Goal: Task Accomplishment & Management: Use online tool/utility

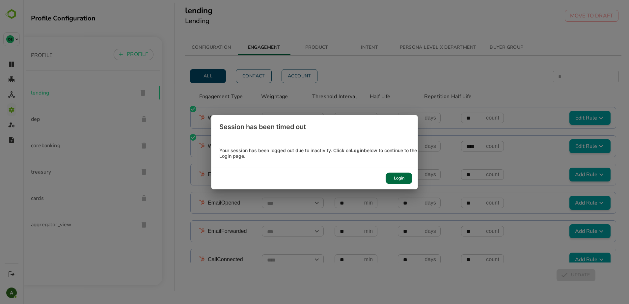
scroll to position [388, 0]
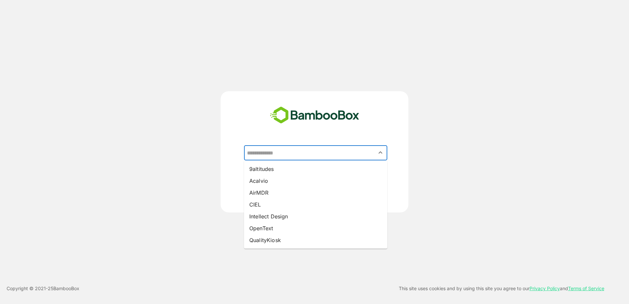
click at [271, 157] on input "text" at bounding box center [315, 153] width 141 height 13
click at [269, 213] on li "Intellect Design" at bounding box center [315, 216] width 143 height 12
type input "**********"
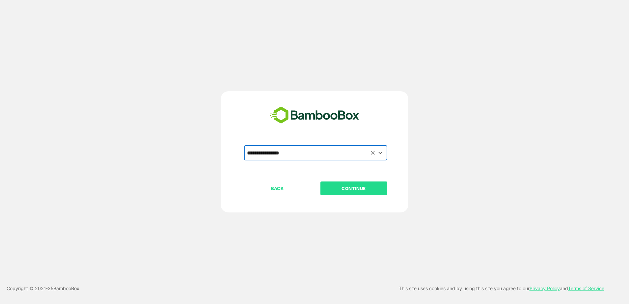
click at [335, 188] on p "CONTINUE" at bounding box center [354, 188] width 66 height 7
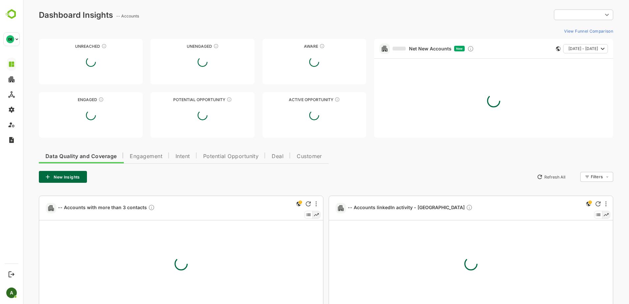
type input "**********"
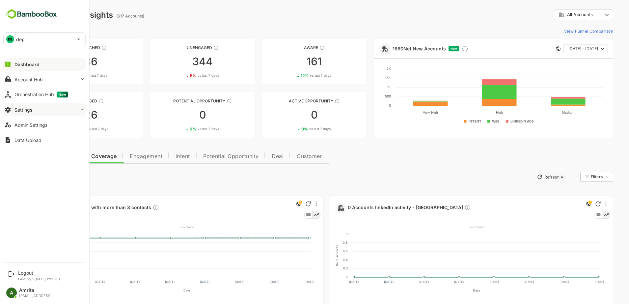
click at [22, 110] on div "Settings" at bounding box center [23, 110] width 18 height 6
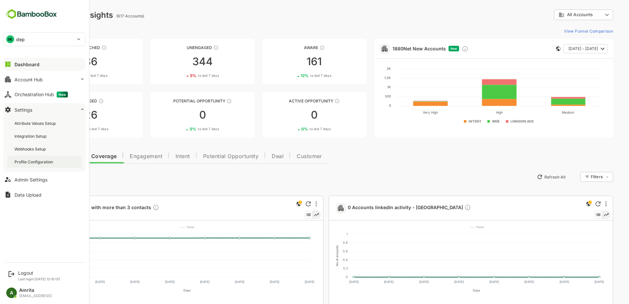
click at [47, 162] on div "Profile Configuration" at bounding box center [34, 162] width 40 height 6
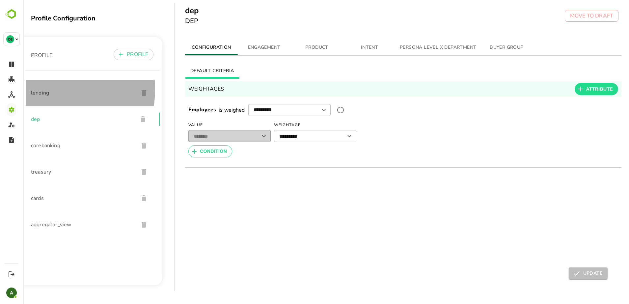
click at [47, 89] on span "lending" at bounding box center [82, 93] width 102 height 8
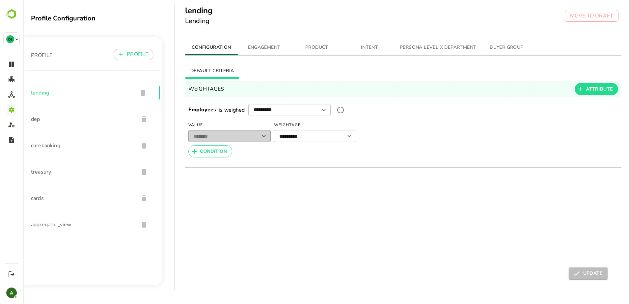
click at [282, 48] on span "ENGAGEMENT" at bounding box center [264, 47] width 45 height 8
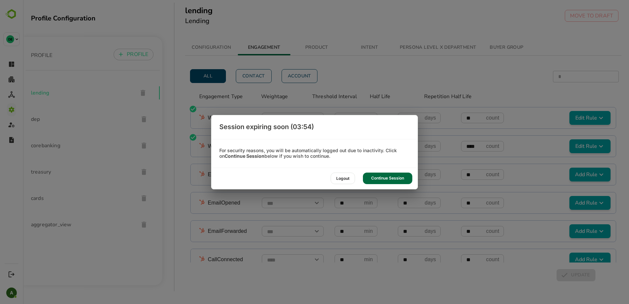
click at [378, 176] on div "Continue Session" at bounding box center [387, 179] width 49 height 12
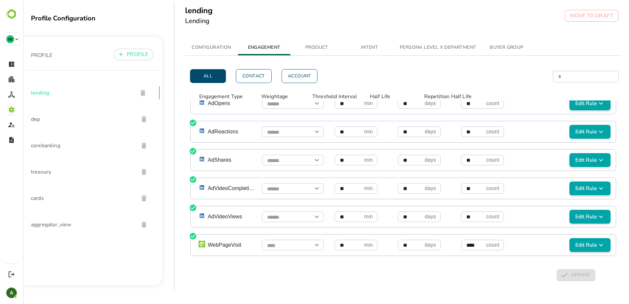
scroll to position [14, 0]
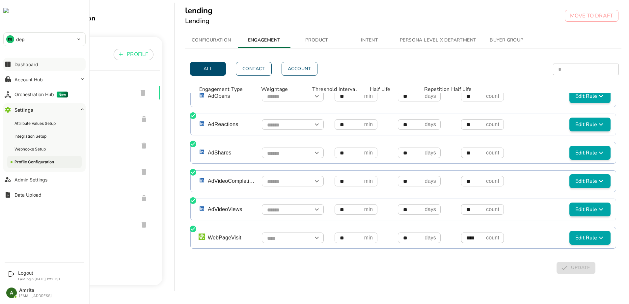
click at [8, 65] on icon at bounding box center [7, 64] width 5 height 5
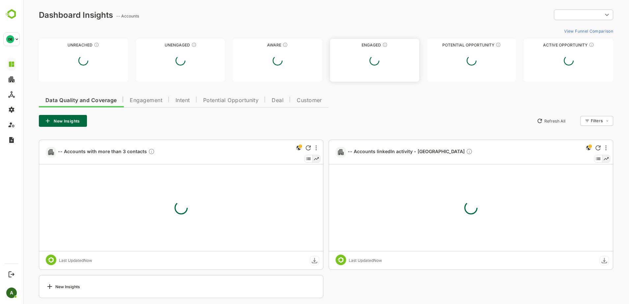
type input "**********"
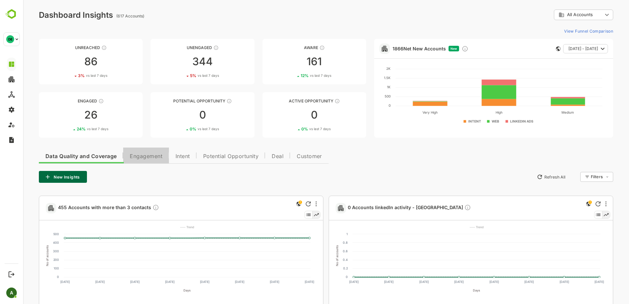
click at [141, 151] on button "Engagement" at bounding box center [146, 156] width 46 height 16
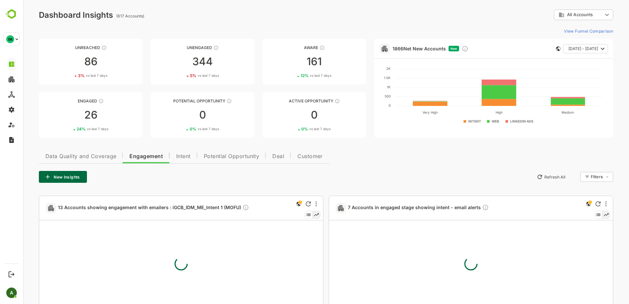
click at [72, 174] on button "New Insights" at bounding box center [63, 177] width 48 height 12
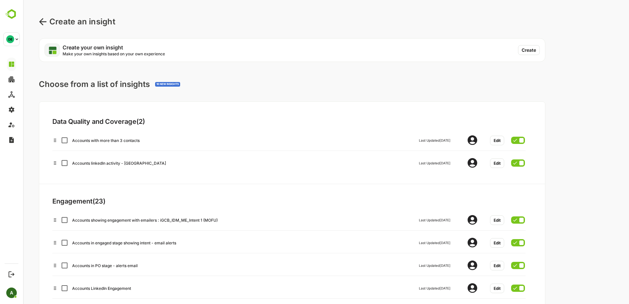
click at [44, 18] on icon at bounding box center [43, 22] width 8 height 8
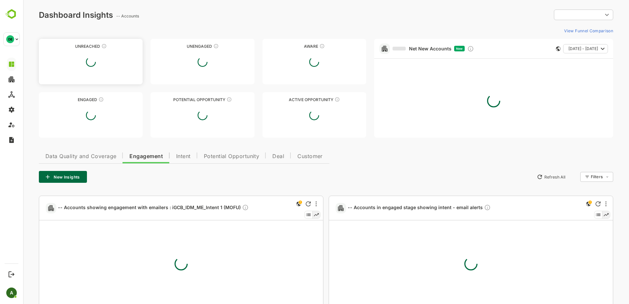
type input "**********"
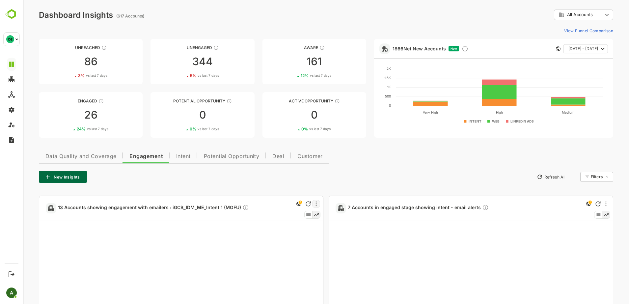
click at [314, 203] on div at bounding box center [316, 204] width 8 height 8
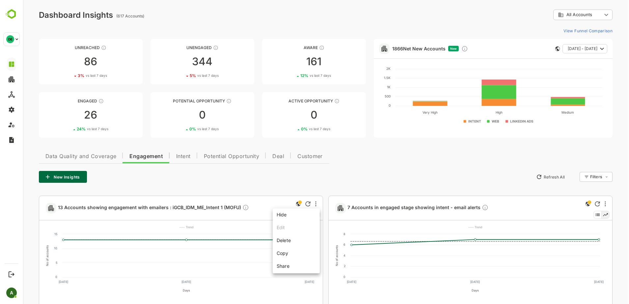
click at [285, 252] on li "Copy" at bounding box center [296, 253] width 44 height 12
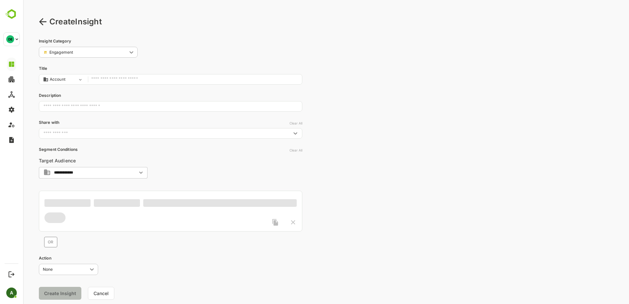
type input "**********"
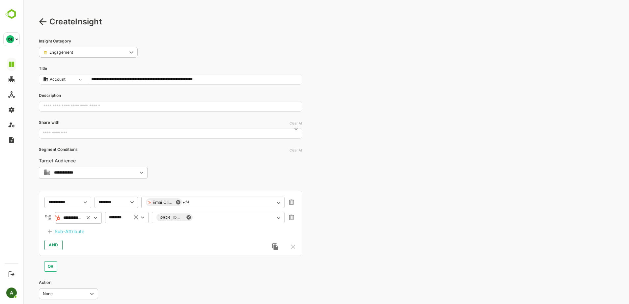
scroll to position [20, 0]
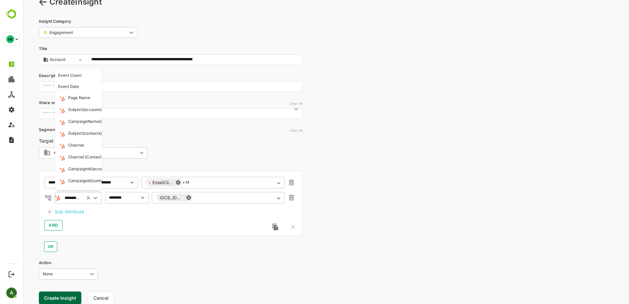
click at [74, 199] on input "**********" at bounding box center [71, 198] width 17 height 8
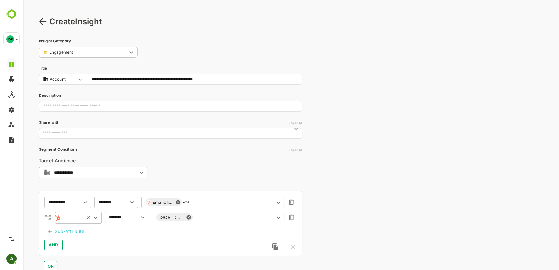
scroll to position [0, 0]
click at [59, 233] on div "Sub-Attribute" at bounding box center [70, 232] width 30 height 8
click at [293, 219] on icon "button" at bounding box center [291, 218] width 5 height 6
click at [96, 218] on icon at bounding box center [95, 218] width 3 height 2
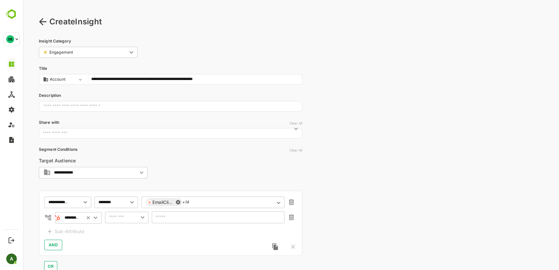
click at [89, 217] on icon at bounding box center [88, 217] width 7 height 5
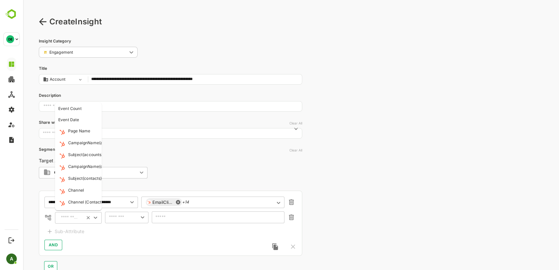
click at [77, 217] on input "text" at bounding box center [70, 218] width 22 height 8
click at [90, 167] on div "CampaignName(contacts)" at bounding box center [93, 167] width 50 height 7
type input "**********"
click at [71, 219] on input "**********" at bounding box center [71, 218] width 17 height 8
click at [121, 215] on input "text" at bounding box center [117, 217] width 20 height 8
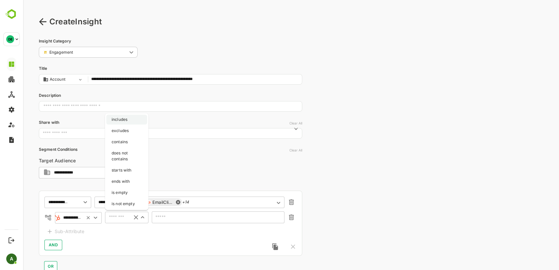
click at [129, 120] on li "includes" at bounding box center [126, 120] width 41 height 10
type input "********"
click at [159, 223] on div "​" at bounding box center [218, 217] width 133 height 12
click at [160, 218] on input "text" at bounding box center [213, 217] width 115 height 5
click at [282, 217] on icon "Open" at bounding box center [278, 217] width 7 height 7
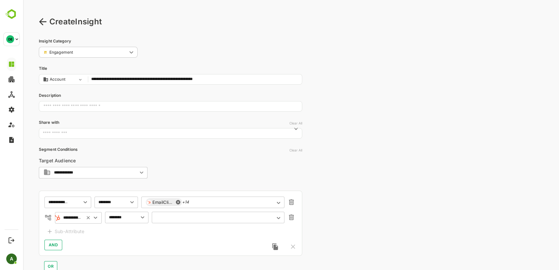
click at [278, 218] on icon "Open" at bounding box center [278, 218] width 3 height 2
click at [237, 214] on div "​" at bounding box center [218, 217] width 133 height 12
click at [166, 214] on div "​" at bounding box center [218, 217] width 133 height 12
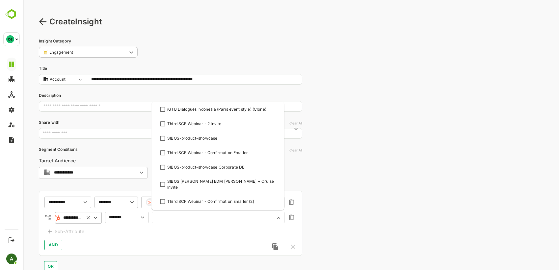
scroll to position [6863, 0]
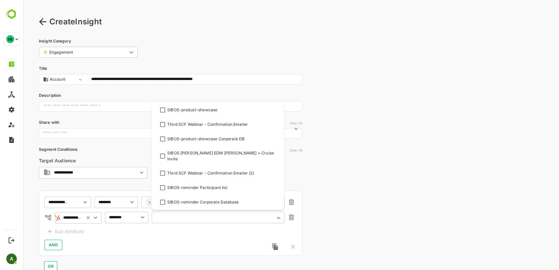
click at [206, 248] on div "AND" at bounding box center [170, 245] width 252 height 11
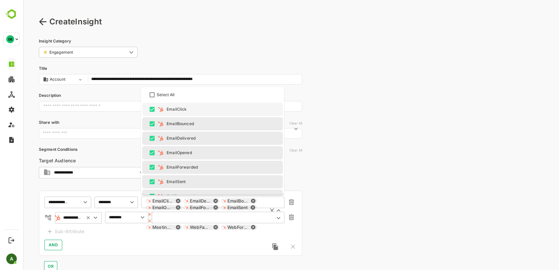
click at [245, 201] on div "EmailClick EmailDelivered EmailBounced EmailOpened EmailForwarded EmailSent Cal…" at bounding box center [212, 217] width 143 height 42
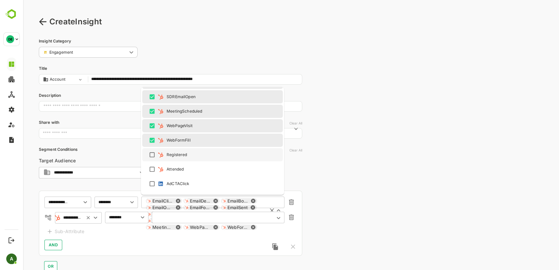
scroll to position [174, 0]
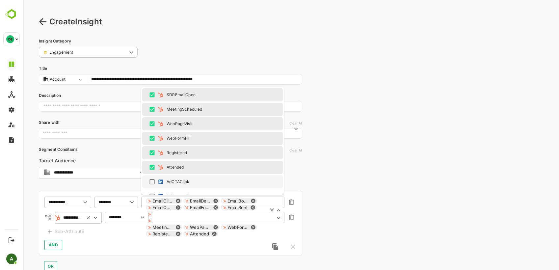
click at [127, 233] on div "**********" at bounding box center [171, 223] width 264 height 65
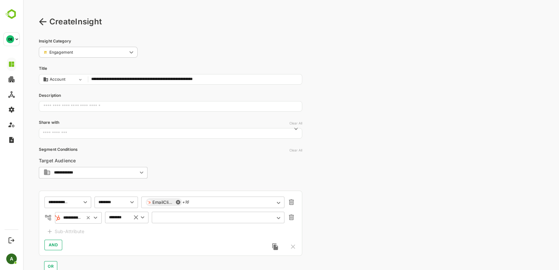
click at [161, 217] on input "text" at bounding box center [213, 217] width 115 height 5
click at [166, 220] on div "​" at bounding box center [218, 217] width 133 height 12
click at [278, 223] on div "​" at bounding box center [218, 217] width 133 height 12
click at [277, 217] on icon "Open" at bounding box center [278, 217] width 7 height 7
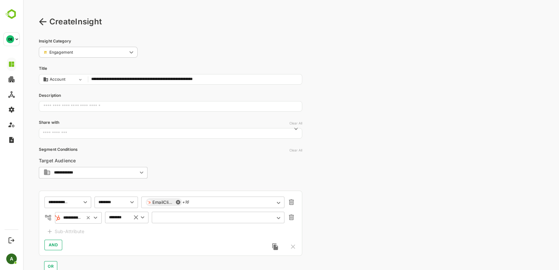
click at [204, 222] on div "​" at bounding box center [218, 217] width 133 height 12
click at [135, 217] on icon "Clear" at bounding box center [135, 217] width 7 height 7
click at [132, 216] on input "text" at bounding box center [121, 217] width 29 height 8
click at [131, 121] on li "includes" at bounding box center [126, 120] width 41 height 10
type input "********"
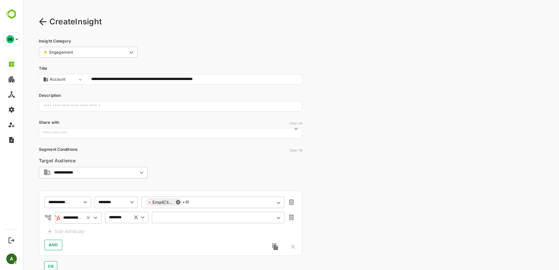
click at [166, 218] on input "text" at bounding box center [213, 217] width 115 height 5
click at [168, 218] on input "text" at bounding box center [213, 217] width 115 height 5
click at [280, 220] on icon "Open" at bounding box center [278, 217] width 7 height 7
click at [278, 217] on icon "Open" at bounding box center [278, 218] width 3 height 2
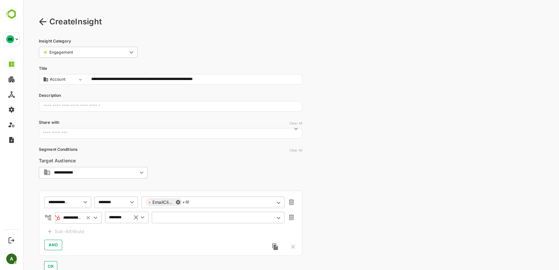
click at [278, 217] on icon "Open" at bounding box center [278, 217] width 7 height 7
click at [252, 215] on input "text" at bounding box center [213, 217] width 115 height 5
click at [95, 218] on icon at bounding box center [95, 217] width 7 height 7
click at [76, 219] on input "**********" at bounding box center [72, 218] width 20 height 8
click at [99, 220] on icon at bounding box center [95, 217] width 7 height 7
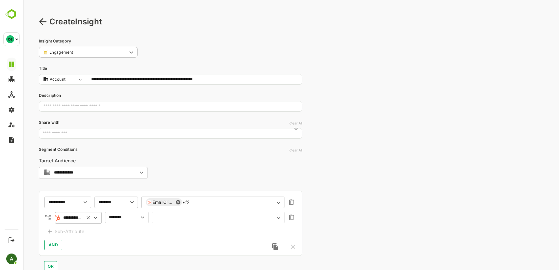
click at [96, 217] on icon at bounding box center [95, 217] width 7 height 7
click at [166, 220] on div "​" at bounding box center [218, 217] width 133 height 12
click at [279, 217] on icon "Open" at bounding box center [278, 217] width 7 height 7
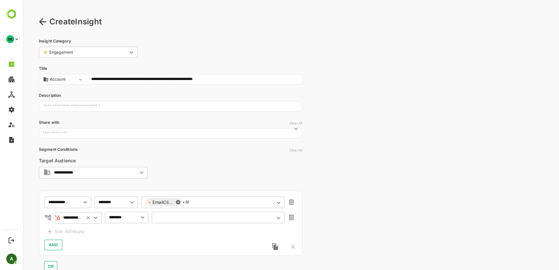
click at [280, 218] on icon "Open" at bounding box center [278, 217] width 7 height 7
click at [280, 218] on icon "Open" at bounding box center [278, 218] width 3 height 2
type input "****"
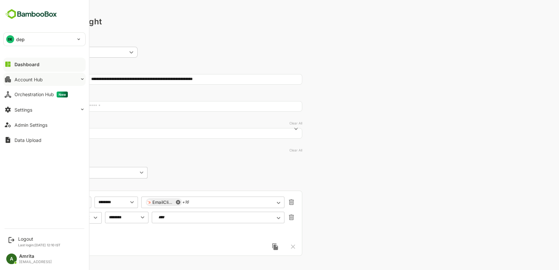
click at [16, 79] on div "Account Hub" at bounding box center [28, 80] width 28 height 6
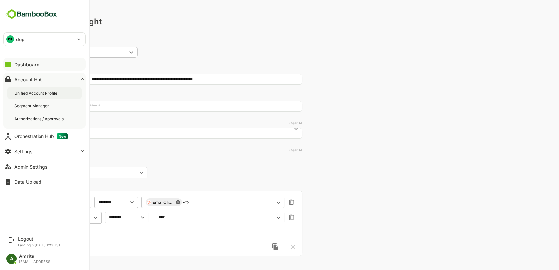
click at [21, 91] on div "Unified Account Profile" at bounding box center [36, 93] width 44 height 6
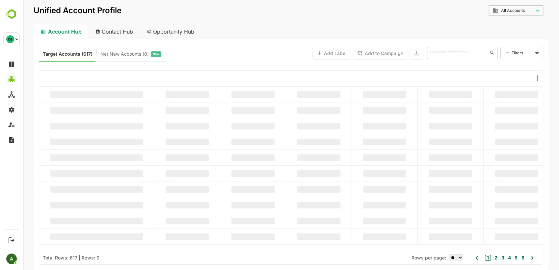
click at [111, 30] on div "Contact Hub" at bounding box center [114, 31] width 49 height 14
type input "**********"
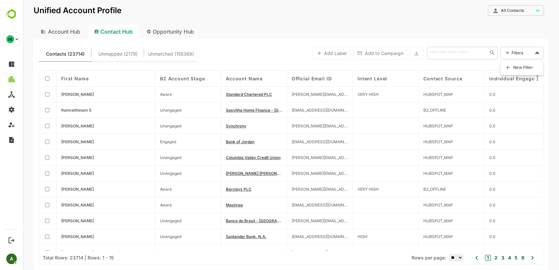
click at [520, 49] on body "**********" at bounding box center [291, 135] width 536 height 270
click at [519, 67] on span "New Filter" at bounding box center [524, 68] width 20 height 8
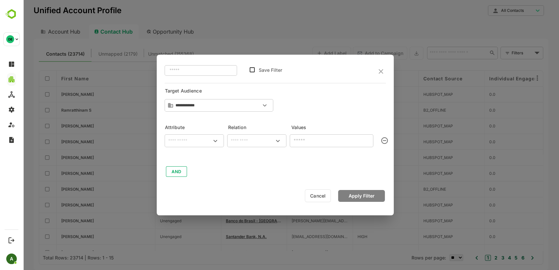
click at [192, 145] on div "​" at bounding box center [194, 140] width 59 height 13
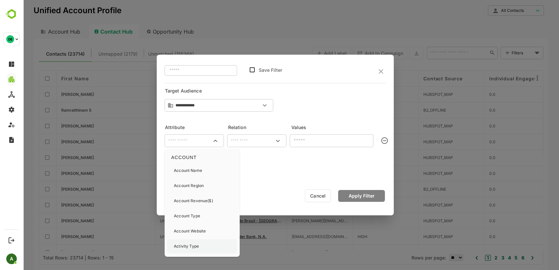
click at [194, 244] on p "Activity Type" at bounding box center [186, 246] width 25 height 6
type input "**********"
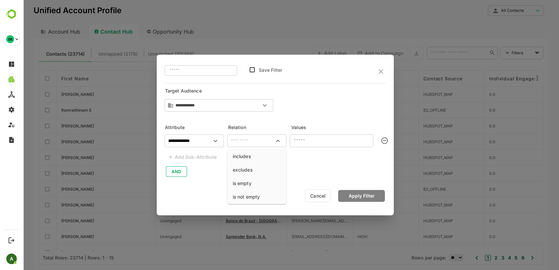
click at [244, 143] on input "text" at bounding box center [257, 141] width 57 height 8
click at [245, 154] on li "includes" at bounding box center [257, 156] width 57 height 12
type input "********"
click at [298, 144] on input "text" at bounding box center [326, 140] width 69 height 8
click at [302, 141] on input "text" at bounding box center [326, 140] width 69 height 8
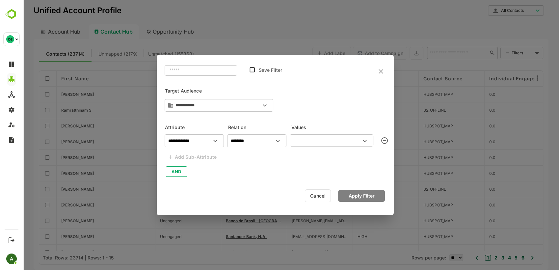
click at [302, 141] on input "text" at bounding box center [326, 140] width 69 height 8
click at [301, 142] on input "text" at bounding box center [326, 140] width 69 height 8
click at [298, 144] on input "text" at bounding box center [326, 140] width 69 height 8
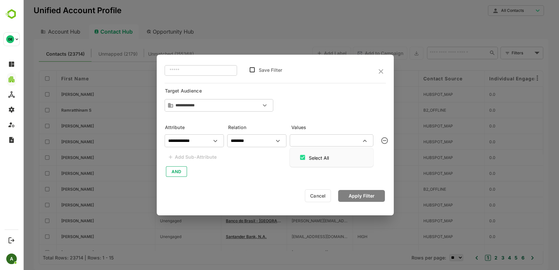
click at [298, 144] on input "text" at bounding box center [326, 140] width 69 height 8
click at [333, 142] on input "text" at bounding box center [326, 140] width 69 height 8
click at [333, 143] on input "text" at bounding box center [326, 140] width 69 height 8
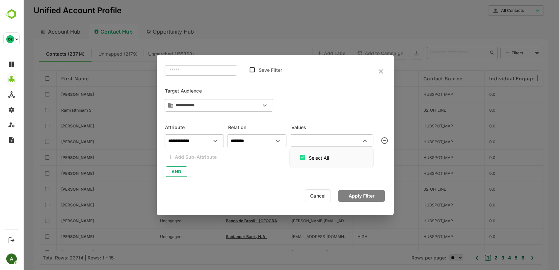
click at [333, 143] on input "text" at bounding box center [326, 140] width 69 height 8
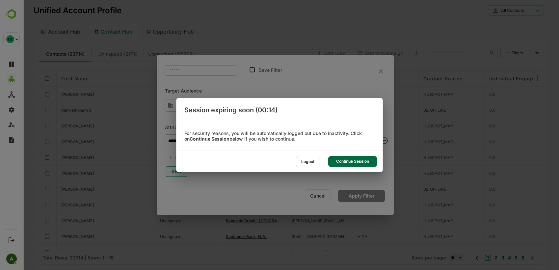
click at [359, 162] on div "Continue Session" at bounding box center [352, 162] width 49 height 12
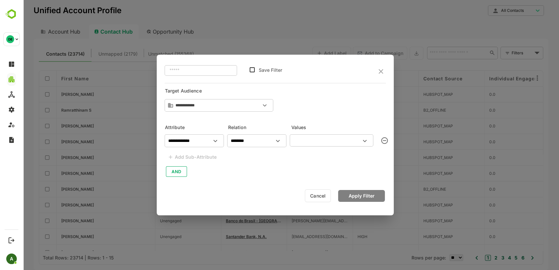
click at [315, 197] on button "Cancel" at bounding box center [318, 195] width 26 height 13
